Goal: Task Accomplishment & Management: Manage account settings

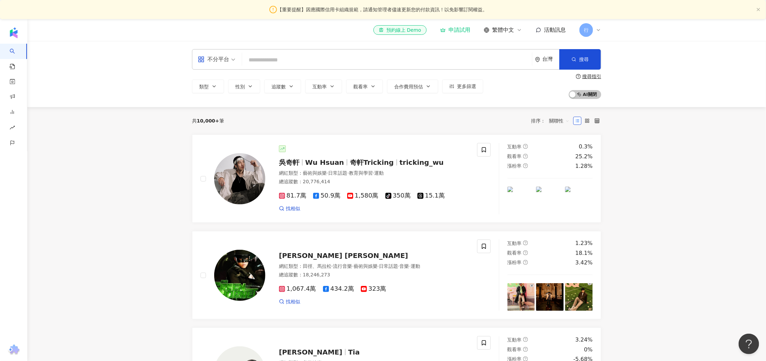
click at [594, 32] on div "行" at bounding box center [590, 30] width 22 height 14
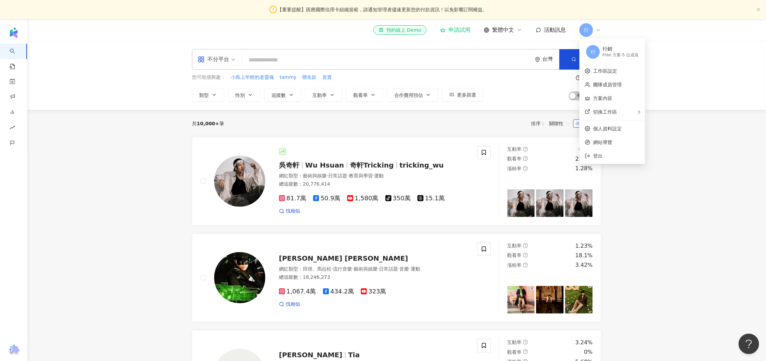
click at [621, 53] on div "Free 方案 - 5 位成員" at bounding box center [620, 55] width 36 height 6
click at [613, 53] on div "Free 方案 - 5 位成員" at bounding box center [620, 55] width 36 height 6
click at [620, 82] on link "團隊成員管理" at bounding box center [607, 84] width 29 height 5
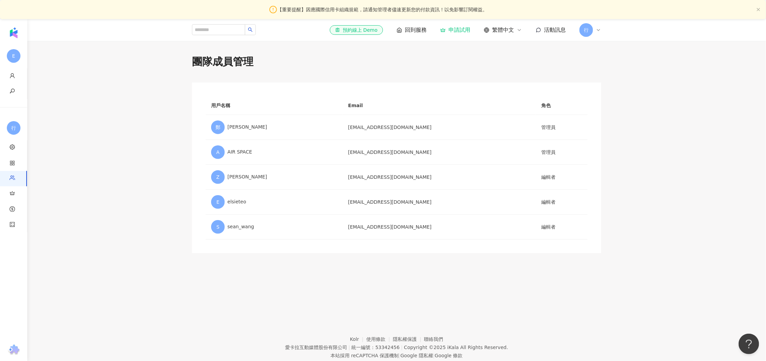
click at [587, 33] on span "行" at bounding box center [586, 30] width 5 height 8
click at [627, 45] on div "行銷 Free 方案 - 5 位成員" at bounding box center [620, 52] width 36 height 14
click at [615, 87] on link "團隊成員管理" at bounding box center [607, 84] width 29 height 5
click at [598, 29] on icon at bounding box center [598, 29] width 5 height 5
click at [608, 101] on link "方案內容" at bounding box center [602, 97] width 19 height 5
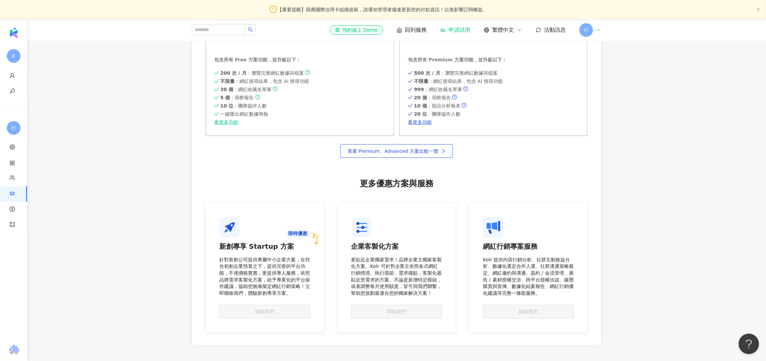
scroll to position [517, 0]
